Goal: Find specific page/section: Find specific page/section

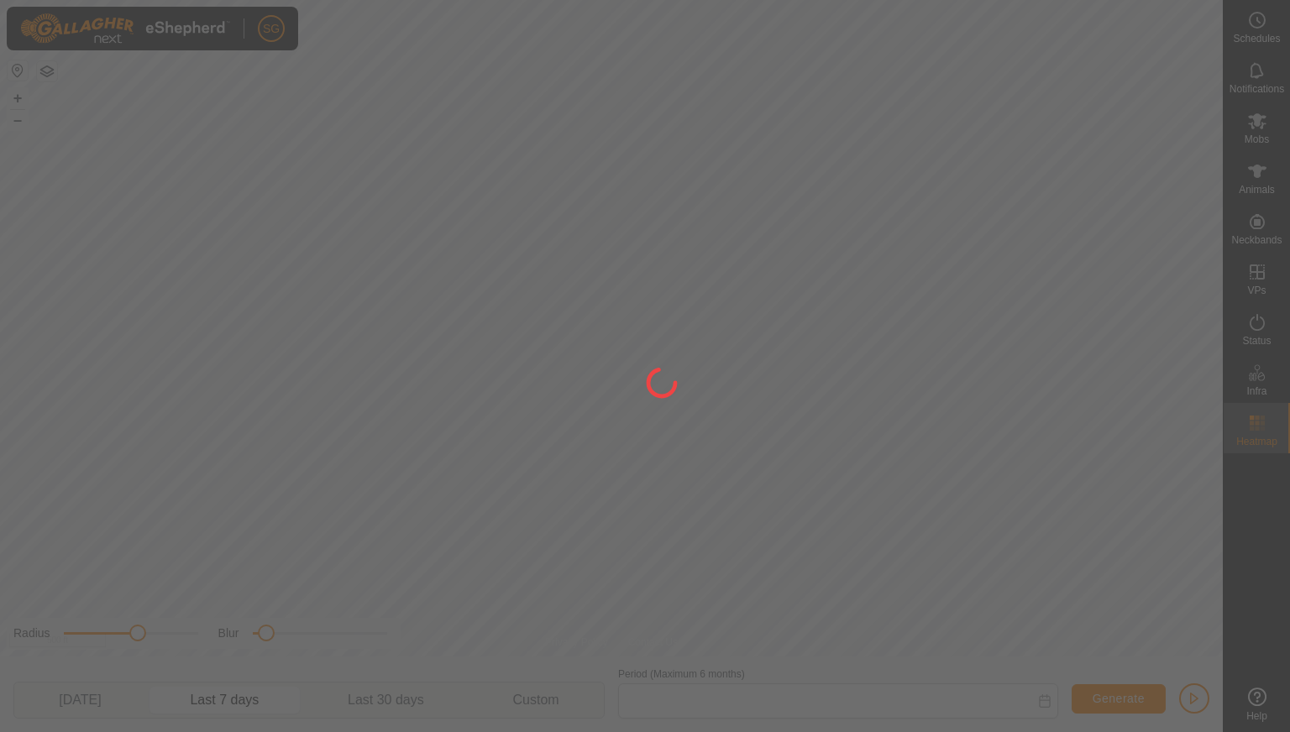
type input "[DATE] - [DATE]"
click at [1257, 128] on div at bounding box center [645, 366] width 1290 height 732
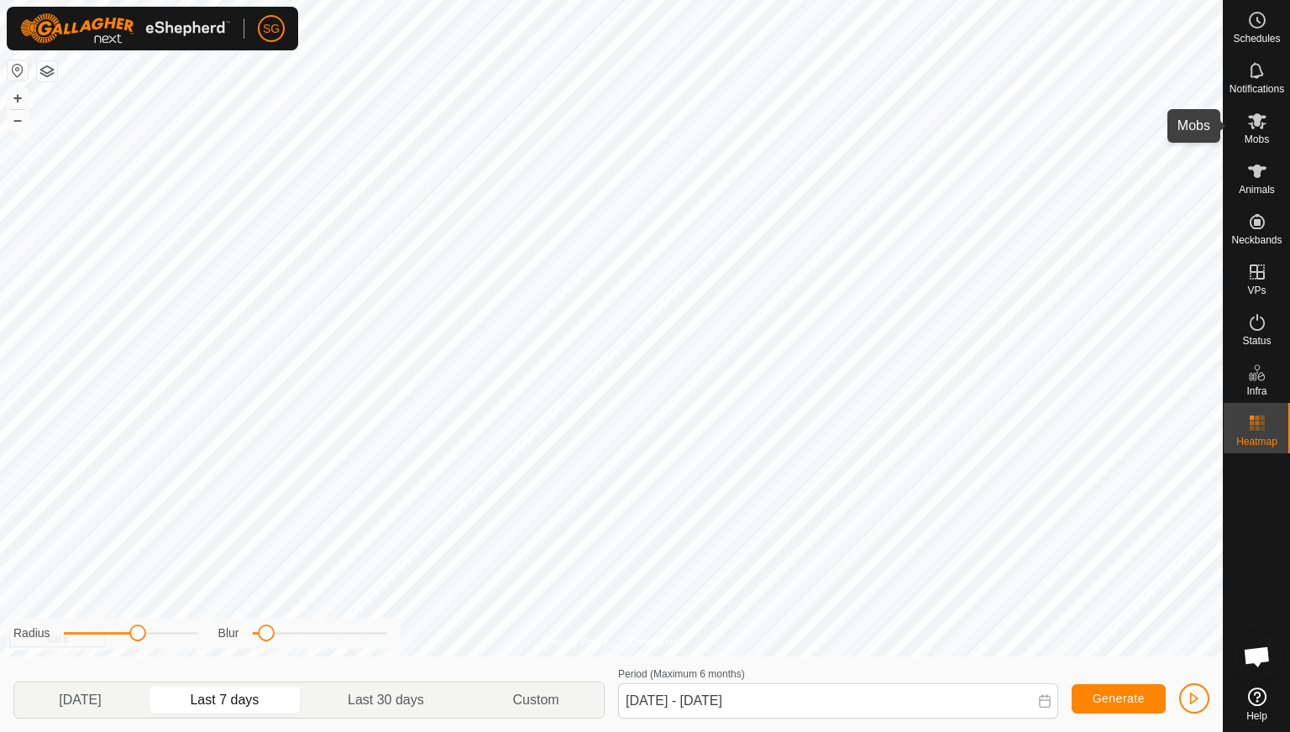
click at [1256, 117] on icon at bounding box center [1257, 121] width 18 height 16
